Goal: Find specific page/section: Find specific page/section

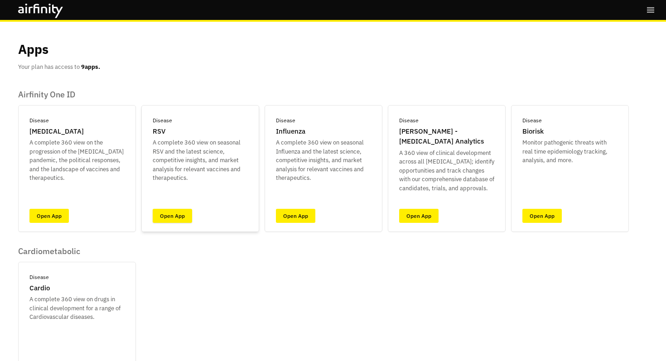
click at [166, 211] on link "Open App" at bounding box center [172, 216] width 39 height 14
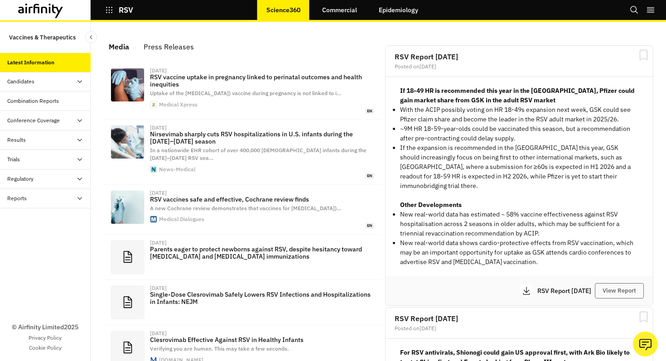
scroll to position [594, 272]
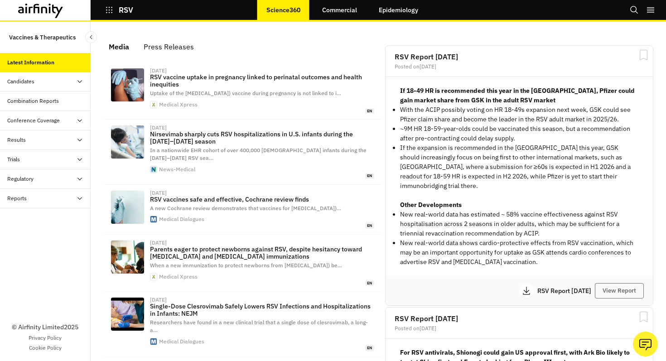
click at [412, 11] on link "Epidemiology" at bounding box center [397, 10] width 57 height 22
